Goal: Information Seeking & Learning: Learn about a topic

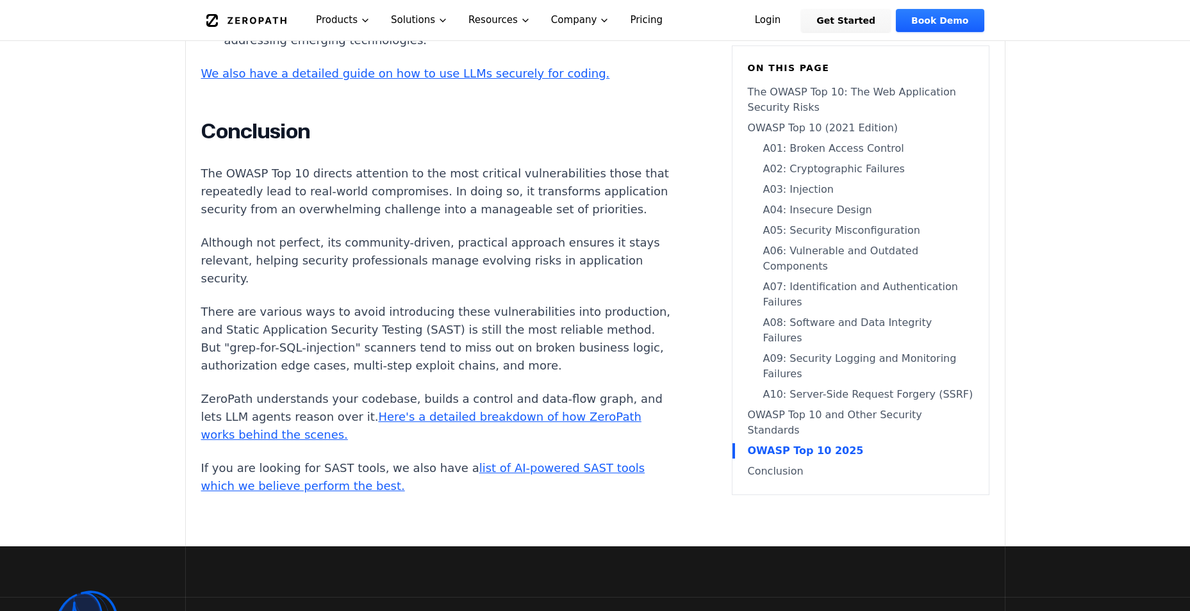
scroll to position [6186, 0]
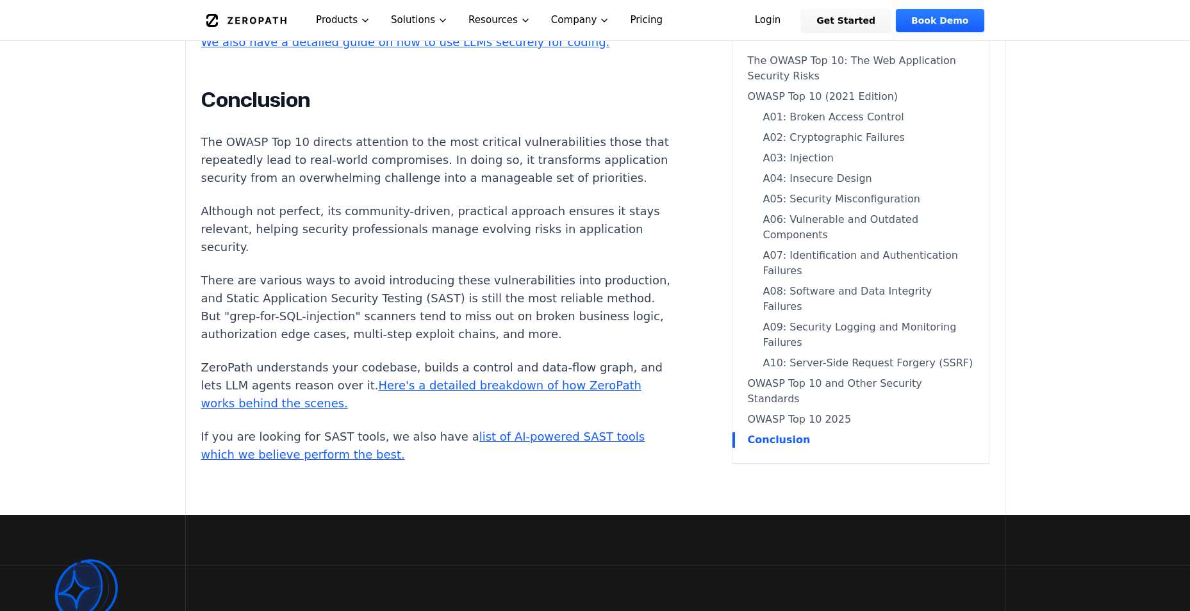
click at [837, 427] on link "OWASP Top 10 2025" at bounding box center [860, 419] width 225 height 15
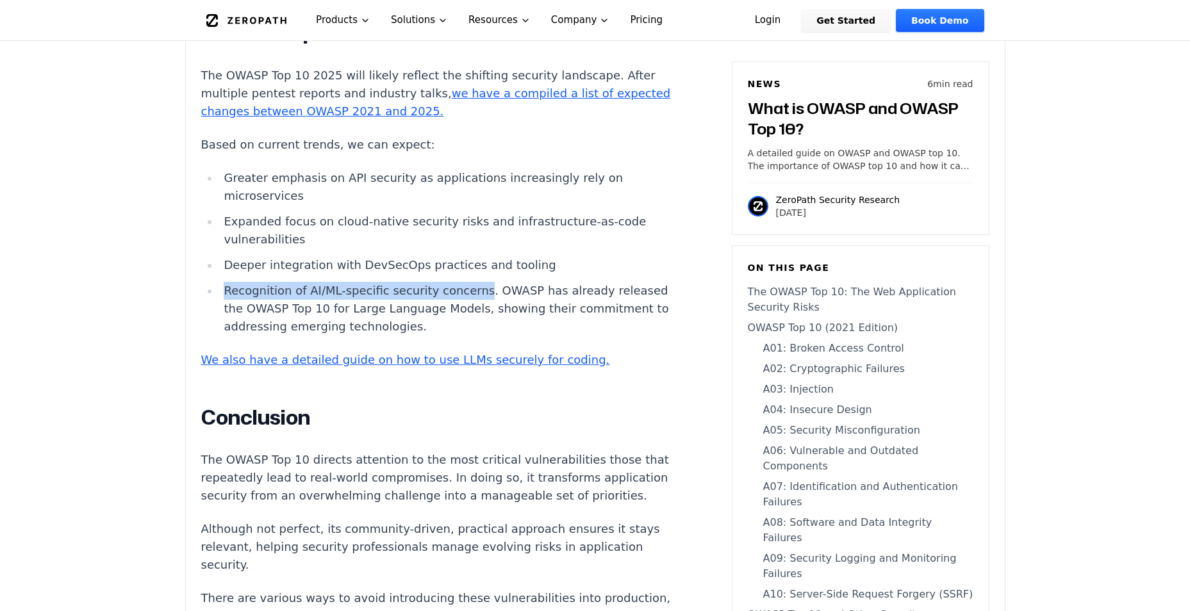
scroll to position [5866, 0]
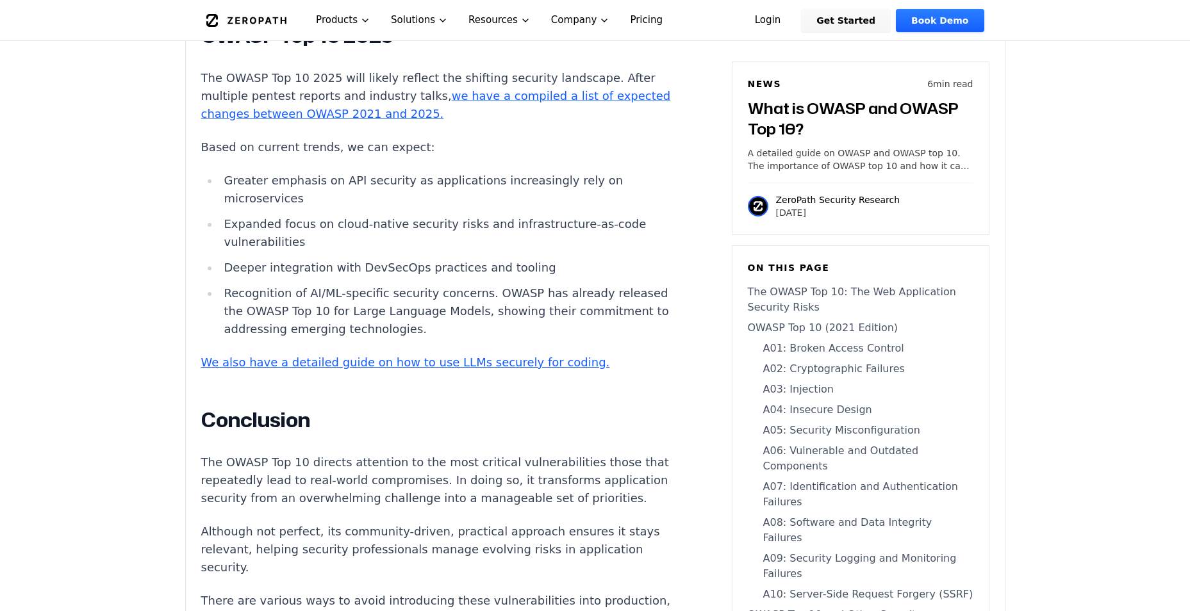
click at [502, 120] on link "we have a compiled a list of expected changes between OWASP 2021 and 2025." at bounding box center [436, 104] width 470 height 31
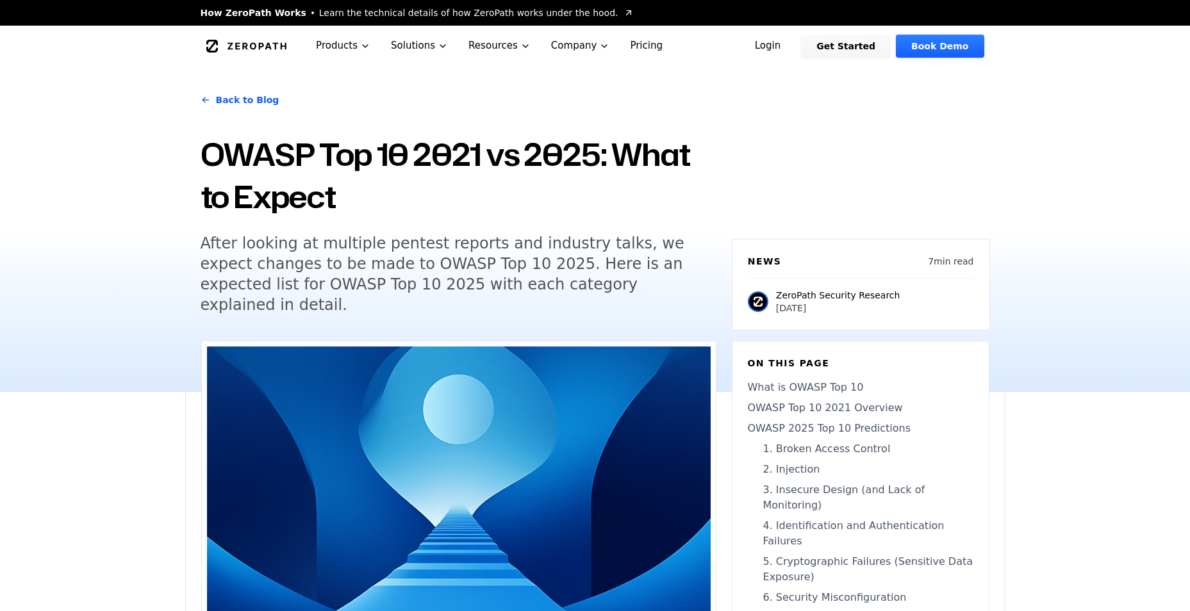
click at [744, 134] on div "Back to Blog OWASP Top 10 2021 vs 2025: What to Expect After looking at multipl…" at bounding box center [595, 229] width 820 height 325
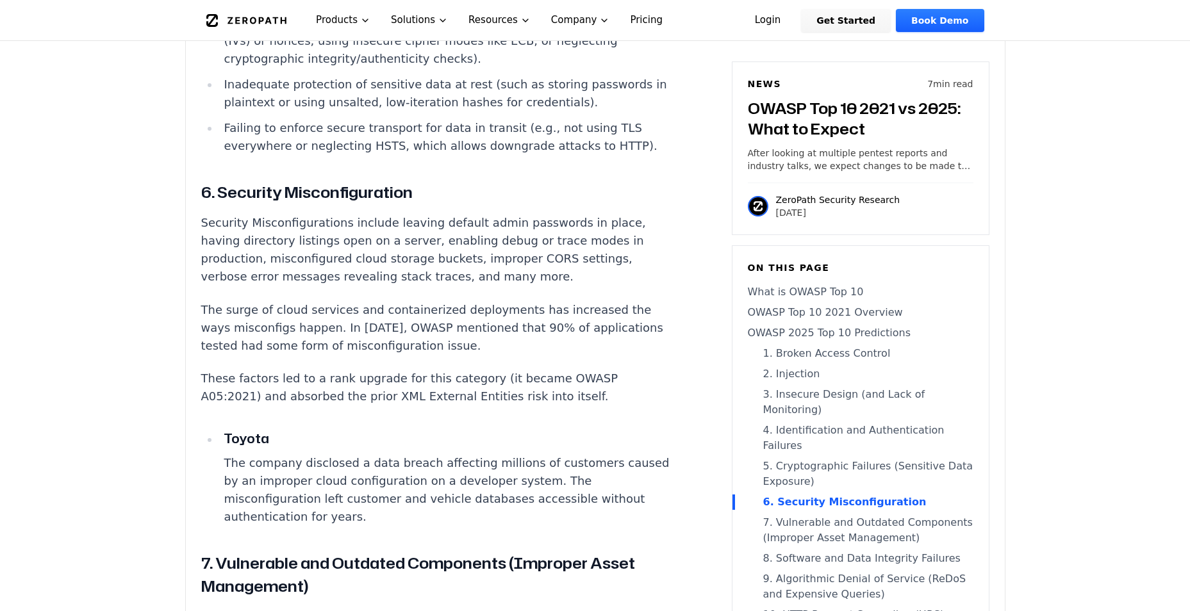
scroll to position [4093, 0]
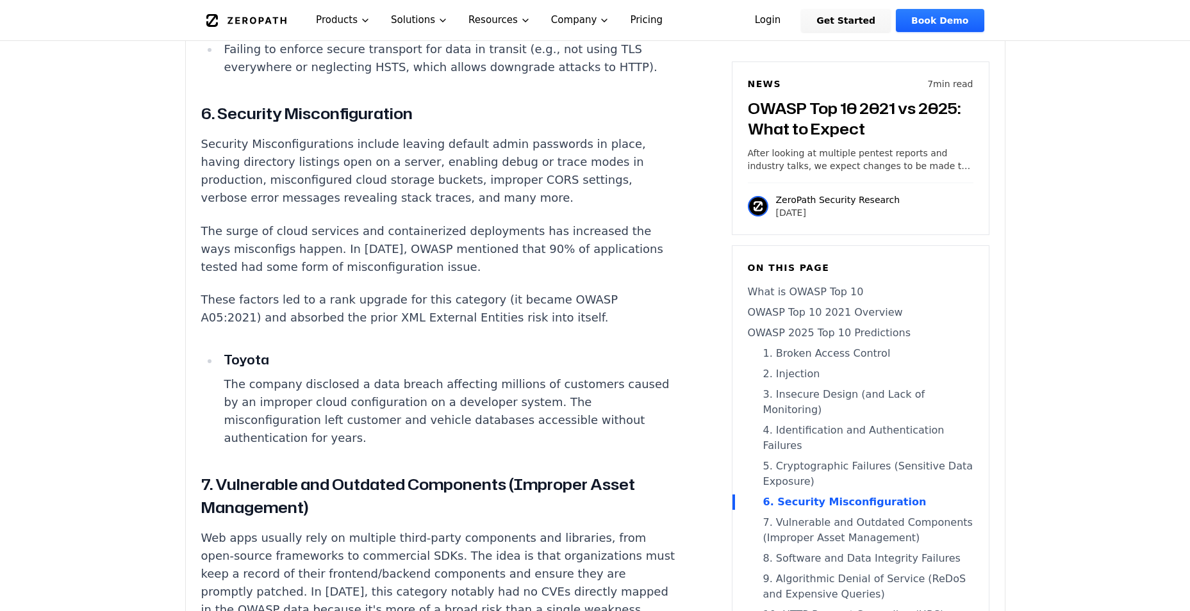
click at [831, 313] on link "OWASP Top 10 2021 Overview" at bounding box center [860, 312] width 225 height 15
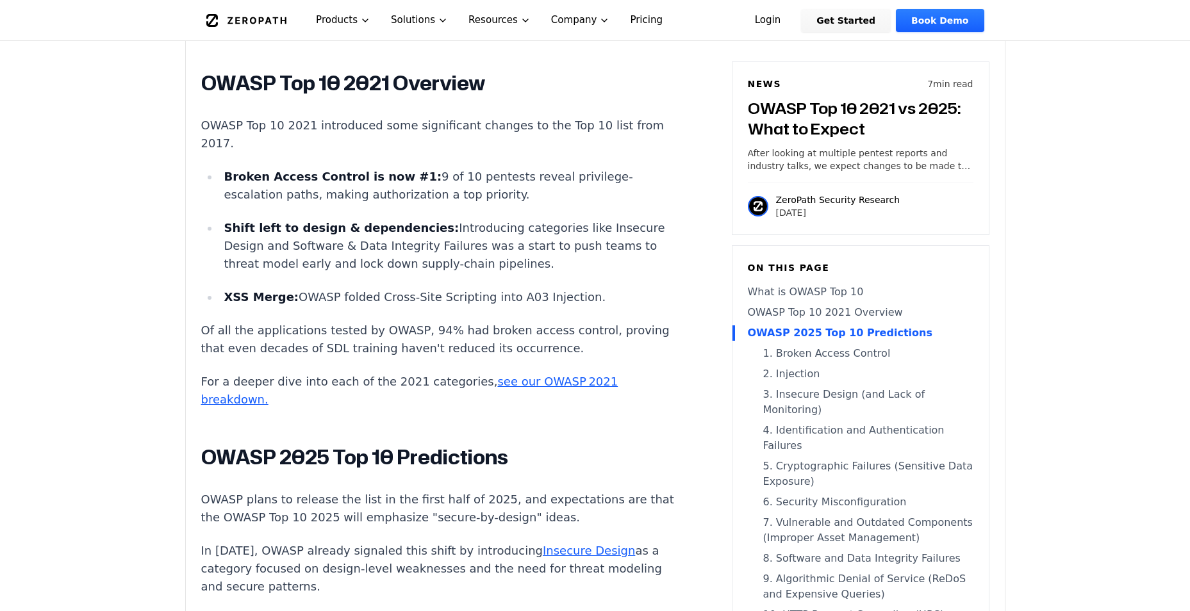
scroll to position [824, 0]
